Goal: Task Accomplishment & Management: Manage account settings

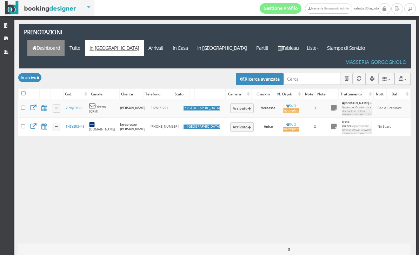
click at [65, 40] on link "Dashboard" at bounding box center [45, 48] width 37 height 16
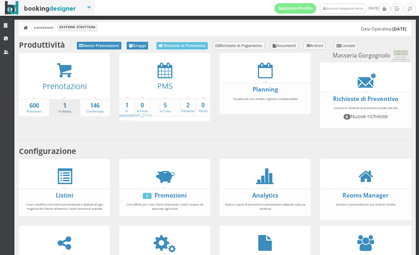
click at [62, 105] on strong "1" at bounding box center [64, 106] width 29 height 8
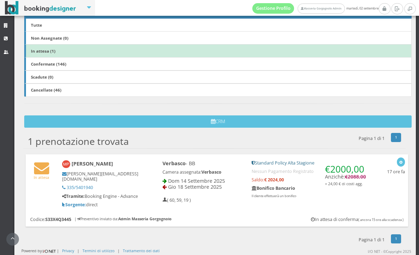
scroll to position [128, 0]
click at [386, 175] on div "In attesa [PERSON_NAME] [PERSON_NAME][EMAIL_ADDRESS][DOMAIN_NAME] 335/5401940 T…" at bounding box center [217, 182] width 383 height 56
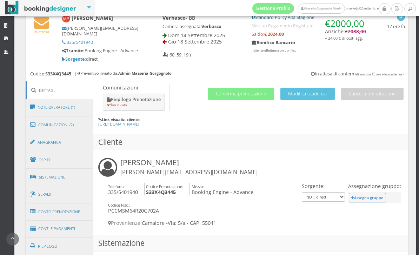
scroll to position [311, 0]
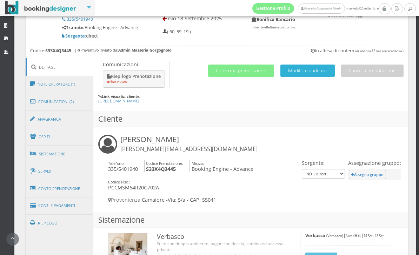
click at [297, 77] on button "Modifica scadenza" at bounding box center [308, 71] width 54 height 12
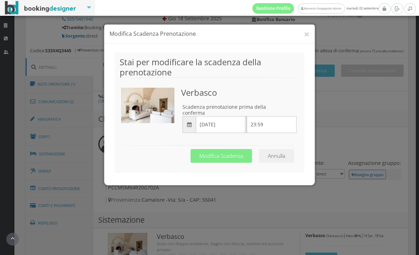
click at [223, 116] on input "[DATE]" at bounding box center [221, 124] width 50 height 17
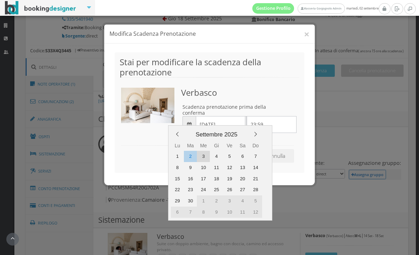
click at [202, 160] on div "3" at bounding box center [203, 156] width 13 height 11
type input "[DATE]"
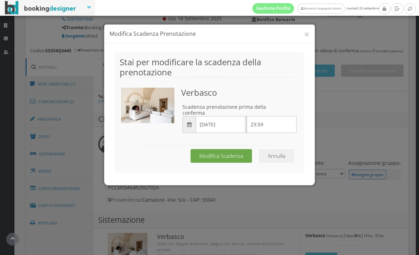
click at [219, 149] on button "Modifica Scadenza" at bounding box center [221, 156] width 61 height 14
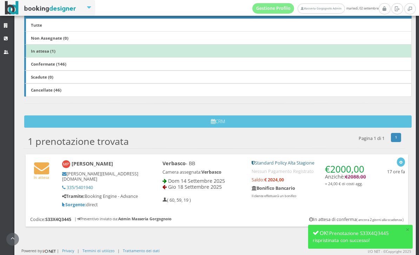
scroll to position [128, 0]
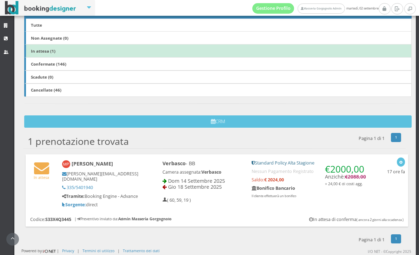
click at [349, 190] on h5 "Bonifico Bancario" at bounding box center [309, 188] width 115 height 5
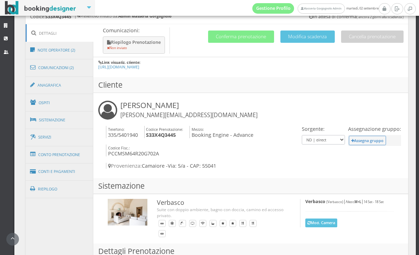
scroll to position [282, 0]
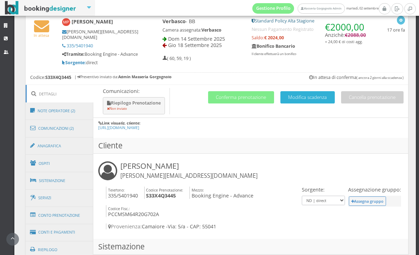
click at [303, 104] on button "Modifica scadenza" at bounding box center [308, 97] width 54 height 12
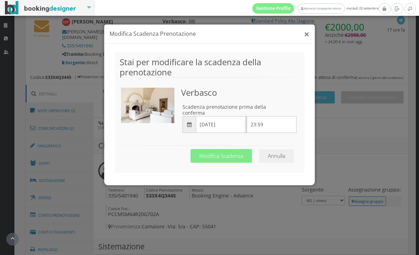
click at [307, 33] on button "×" at bounding box center [307, 34] width 6 height 10
